Goal: Find specific page/section: Find specific page/section

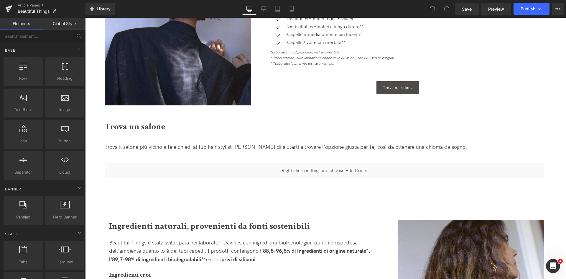
scroll to position [737, 0]
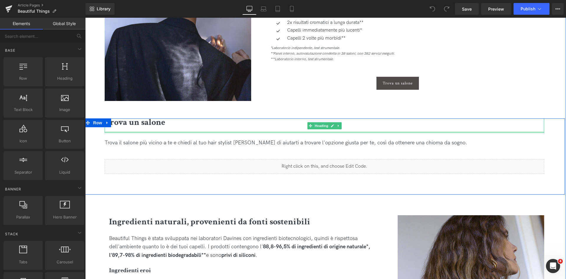
click at [310, 132] on div at bounding box center [325, 131] width 440 height 1
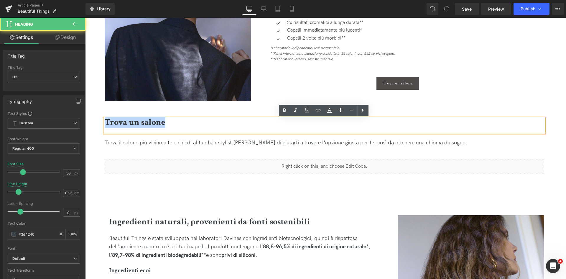
drag, startPoint x: 222, startPoint y: 123, endPoint x: 92, endPoint y: 122, distance: 130.3
click at [92, 122] on div "Trova un salone Heading Trova il salone più vicino a te e chiedi al tuo hair st…" at bounding box center [324, 156] width 481 height 76
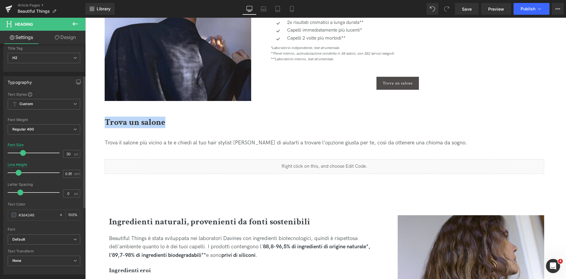
scroll to position [118, 0]
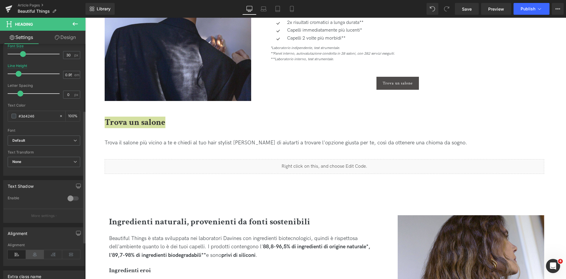
click at [37, 255] on icon at bounding box center [35, 254] width 18 height 9
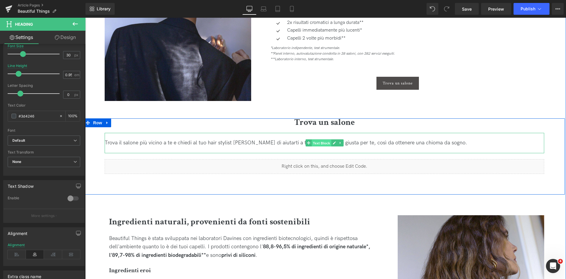
click at [328, 140] on span "Text Block" at bounding box center [321, 142] width 19 height 7
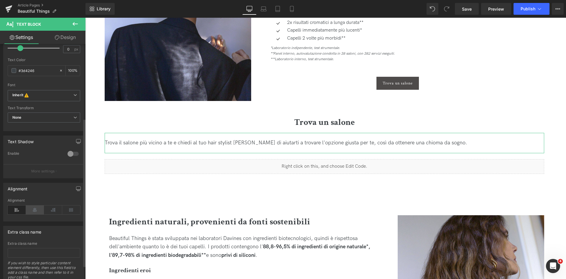
click at [40, 210] on icon at bounding box center [35, 209] width 18 height 9
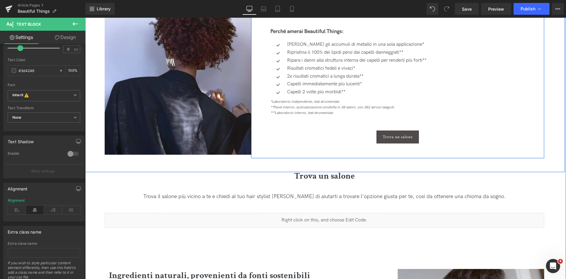
scroll to position [678, 0]
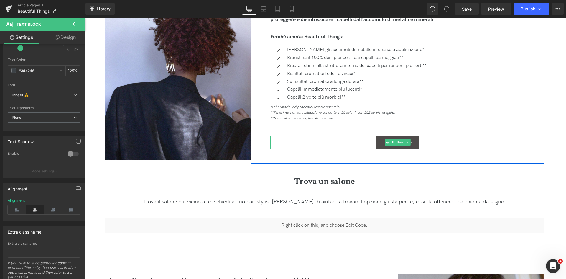
click at [352, 139] on div "Trova un salone" at bounding box center [397, 142] width 255 height 13
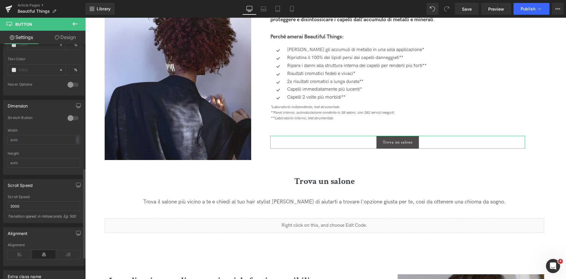
scroll to position [324, 0]
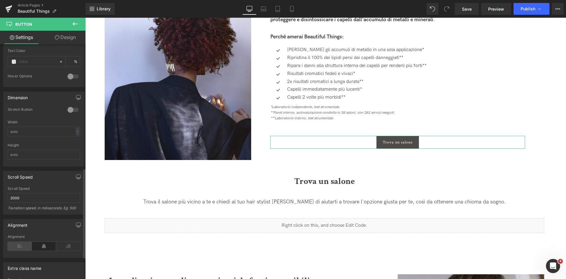
click at [24, 244] on icon at bounding box center [20, 245] width 24 height 9
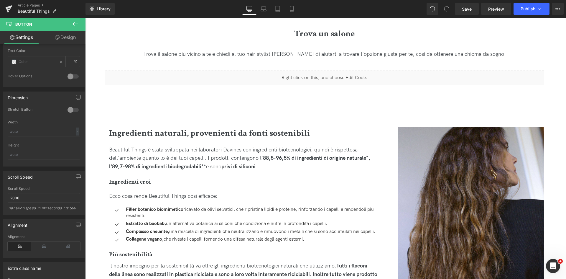
scroll to position [678, 0]
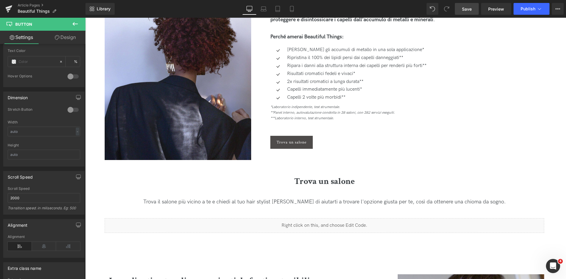
click at [469, 8] on span "Save" at bounding box center [467, 9] width 10 height 6
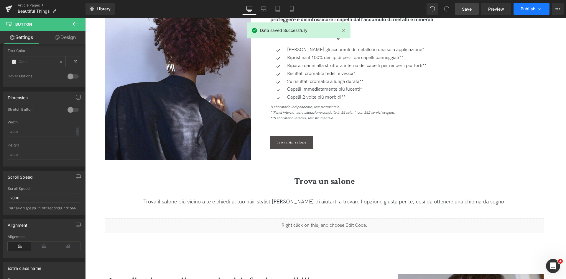
click at [537, 10] on icon at bounding box center [540, 9] width 6 height 6
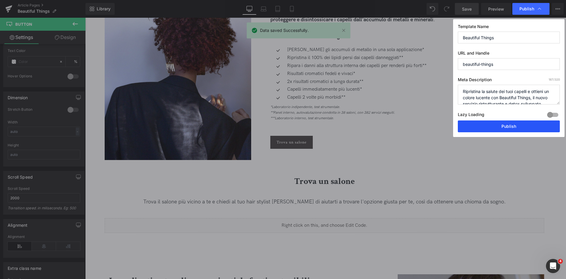
click at [494, 127] on button "Publish" at bounding box center [509, 126] width 102 height 12
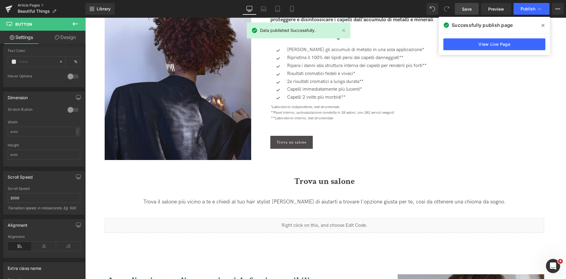
click at [30, 6] on link "Article Pages" at bounding box center [52, 5] width 68 height 5
